Goal: Task Accomplishment & Management: Use online tool/utility

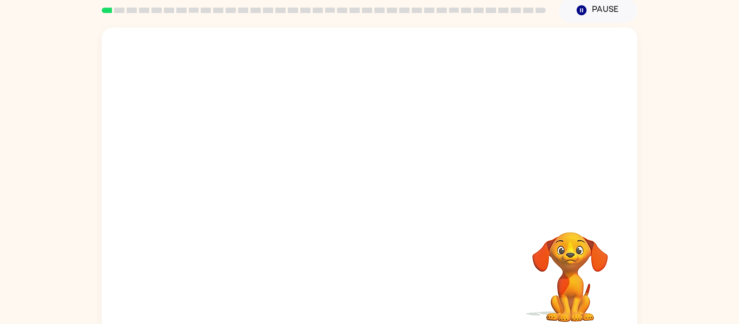
scroll to position [56, 0]
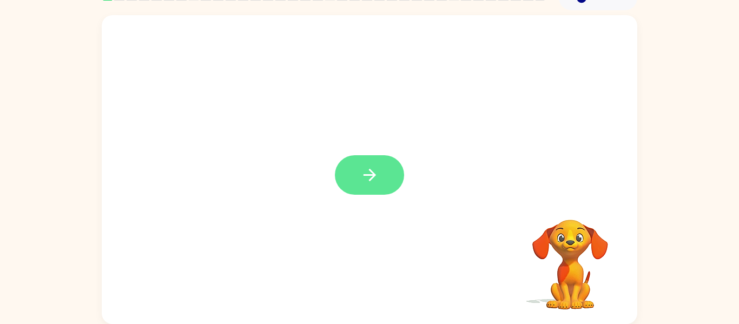
click at [372, 177] on icon "button" at bounding box center [369, 175] width 12 height 12
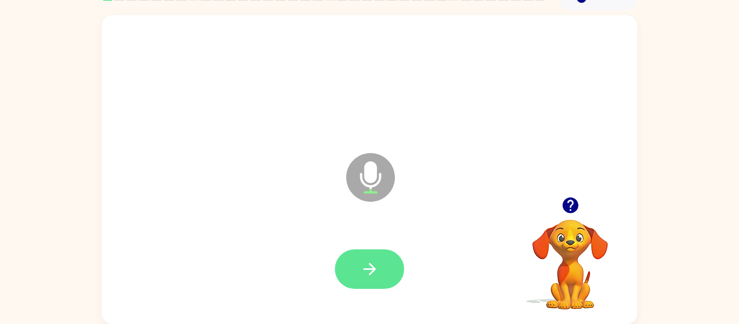
click at [374, 260] on icon "button" at bounding box center [369, 269] width 19 height 19
click at [373, 273] on icon "button" at bounding box center [369, 269] width 19 height 19
click at [354, 269] on button "button" at bounding box center [369, 268] width 69 height 39
click at [369, 268] on icon "button" at bounding box center [369, 269] width 19 height 19
click at [366, 266] on icon "button" at bounding box center [369, 269] width 19 height 19
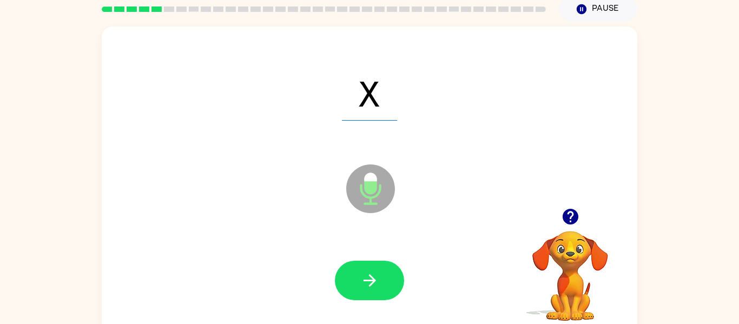
scroll to position [44, 0]
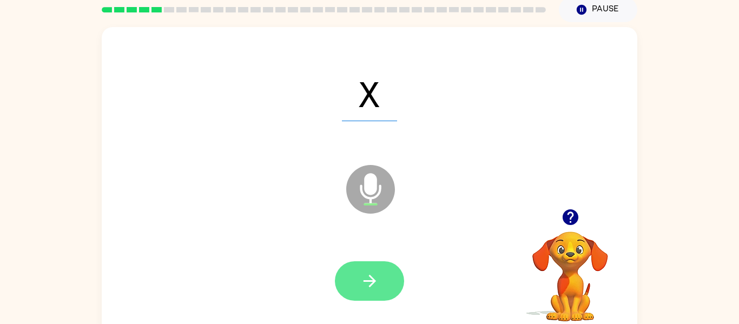
click at [372, 286] on icon "button" at bounding box center [369, 280] width 19 height 19
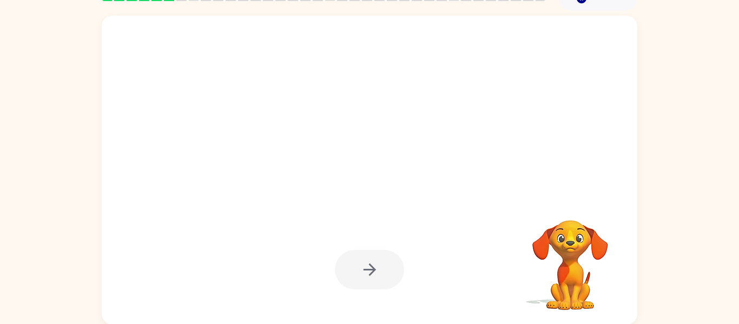
scroll to position [56, 0]
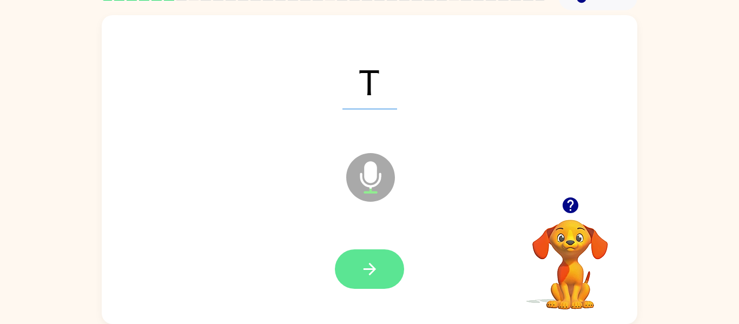
click at [370, 263] on icon "button" at bounding box center [369, 269] width 19 height 19
click at [371, 265] on icon "button" at bounding box center [369, 269] width 12 height 12
click at [374, 265] on icon "button" at bounding box center [369, 269] width 19 height 19
click at [370, 273] on icon "button" at bounding box center [369, 269] width 12 height 12
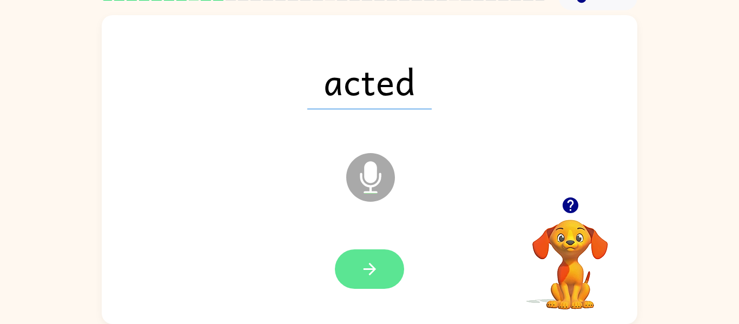
click at [337, 278] on button "button" at bounding box center [369, 268] width 69 height 39
click at [379, 270] on icon "button" at bounding box center [369, 269] width 19 height 19
click at [387, 269] on button "button" at bounding box center [369, 268] width 69 height 39
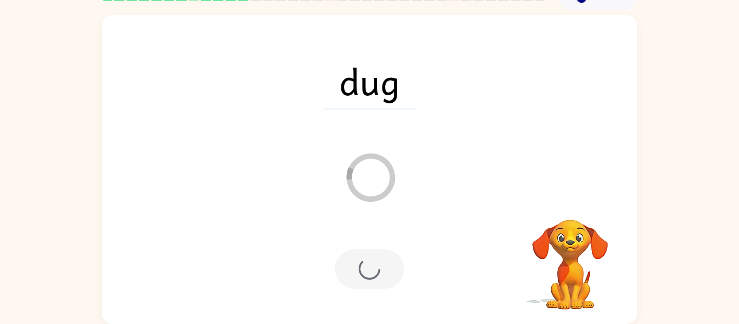
click at [375, 267] on div at bounding box center [369, 268] width 69 height 39
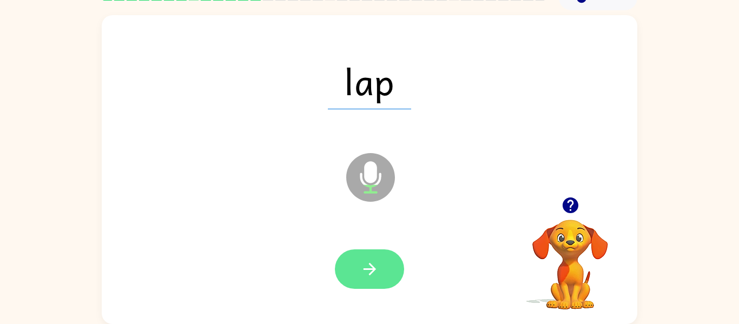
click at [373, 260] on icon "button" at bounding box center [369, 269] width 19 height 19
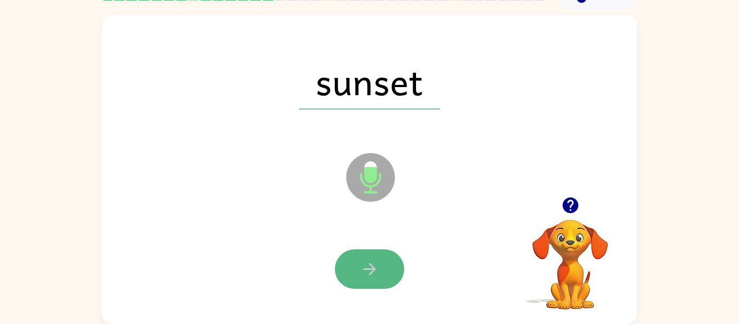
click at [372, 275] on icon "button" at bounding box center [369, 269] width 19 height 19
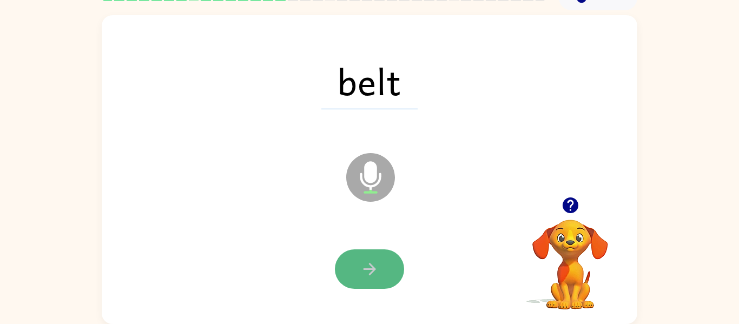
click at [391, 261] on button "button" at bounding box center [369, 268] width 69 height 39
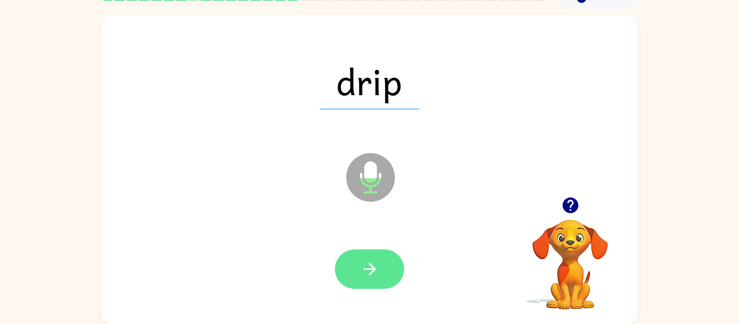
click at [380, 271] on button "button" at bounding box center [369, 268] width 69 height 39
click at [387, 270] on button "button" at bounding box center [369, 268] width 69 height 39
click at [388, 264] on button "button" at bounding box center [369, 268] width 69 height 39
click at [394, 266] on button "button" at bounding box center [369, 268] width 69 height 39
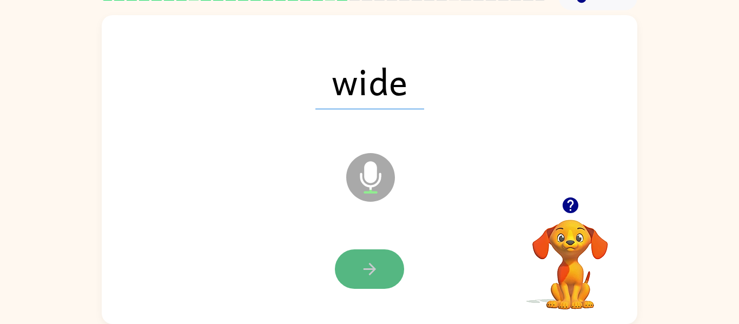
click at [389, 266] on button "button" at bounding box center [369, 268] width 69 height 39
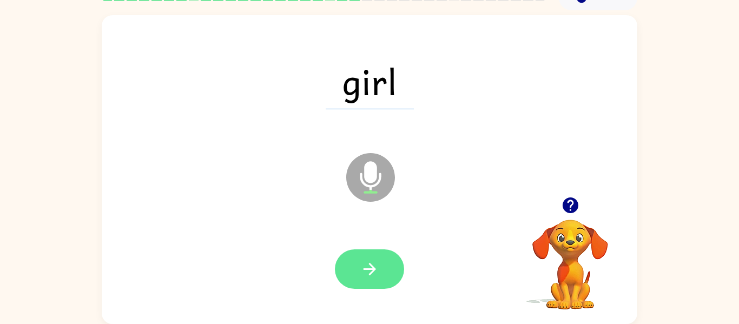
click at [383, 271] on button "button" at bounding box center [369, 268] width 69 height 39
click at [379, 283] on button "button" at bounding box center [369, 268] width 69 height 39
click at [368, 277] on icon "button" at bounding box center [369, 269] width 19 height 19
click at [366, 275] on icon "button" at bounding box center [369, 269] width 19 height 19
click at [351, 266] on button "button" at bounding box center [369, 268] width 69 height 39
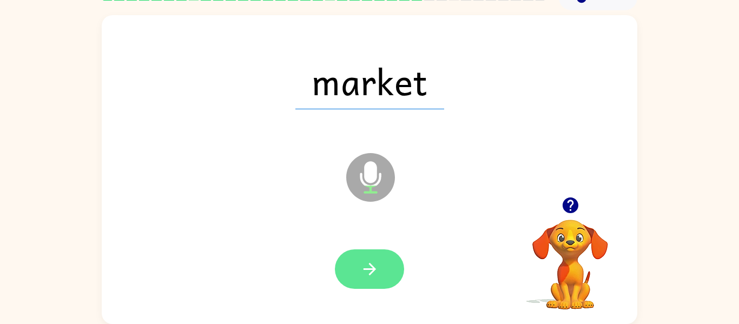
click at [379, 268] on button "button" at bounding box center [369, 268] width 69 height 39
click at [359, 265] on button "button" at bounding box center [369, 268] width 69 height 39
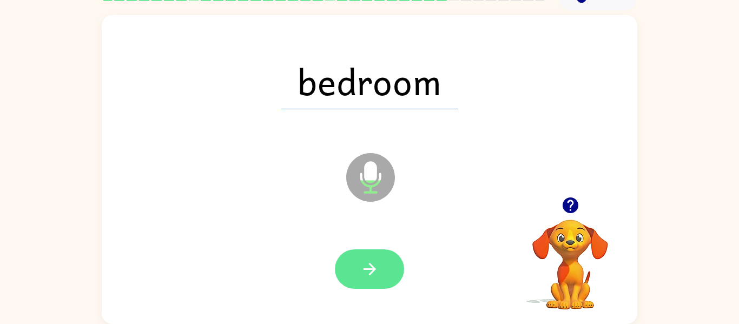
click at [371, 267] on icon "button" at bounding box center [369, 269] width 12 height 12
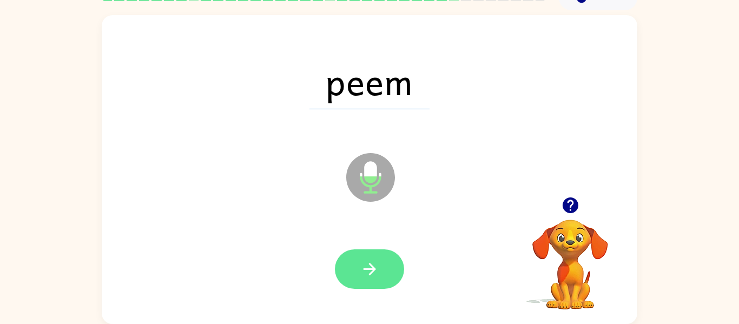
click at [391, 276] on button "button" at bounding box center [369, 268] width 69 height 39
click at [374, 269] on icon "button" at bounding box center [369, 269] width 12 height 12
click at [370, 272] on icon "button" at bounding box center [369, 269] width 12 height 12
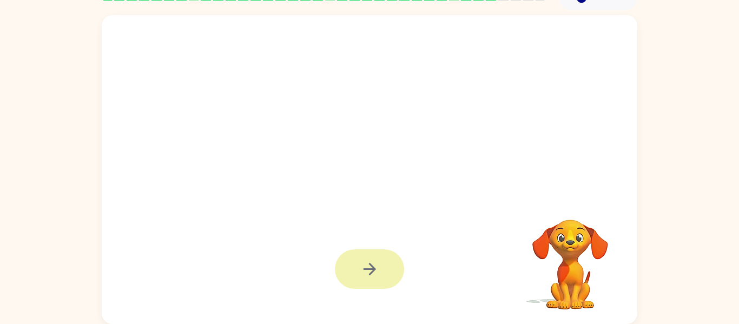
click at [360, 271] on icon "button" at bounding box center [369, 269] width 19 height 19
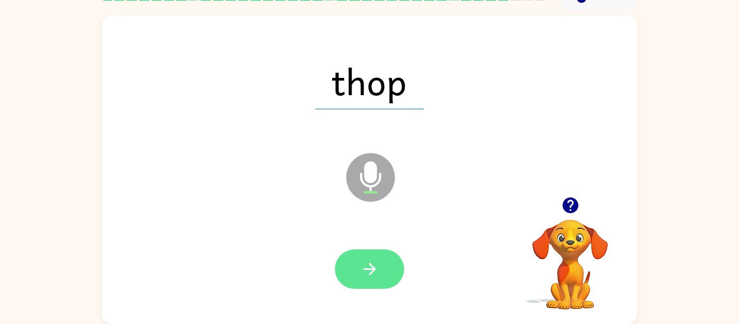
click at [367, 280] on button "button" at bounding box center [369, 268] width 69 height 39
click at [369, 281] on button "button" at bounding box center [369, 268] width 69 height 39
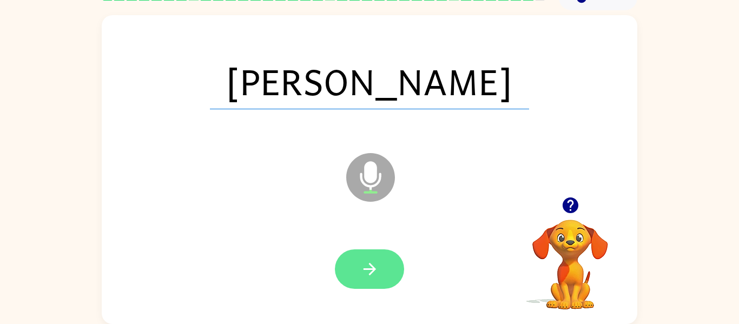
click at [367, 275] on icon "button" at bounding box center [369, 269] width 19 height 19
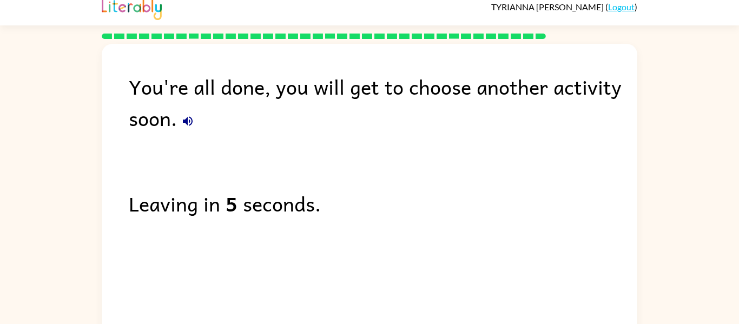
scroll to position [37, 0]
